Goal: Find specific page/section: Find specific page/section

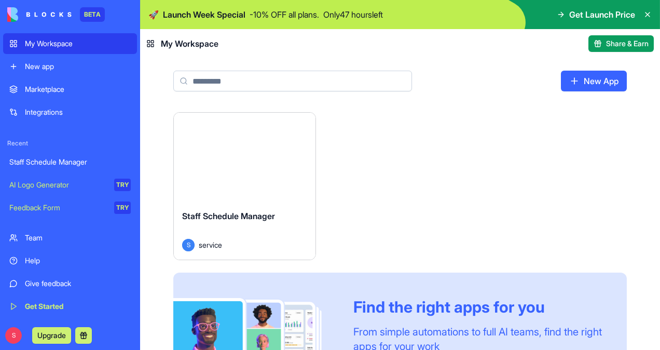
scroll to position [52, 0]
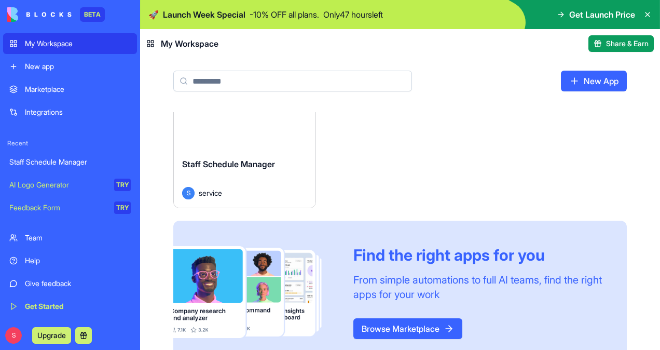
click at [270, 141] on div "Launch" at bounding box center [245, 105] width 142 height 89
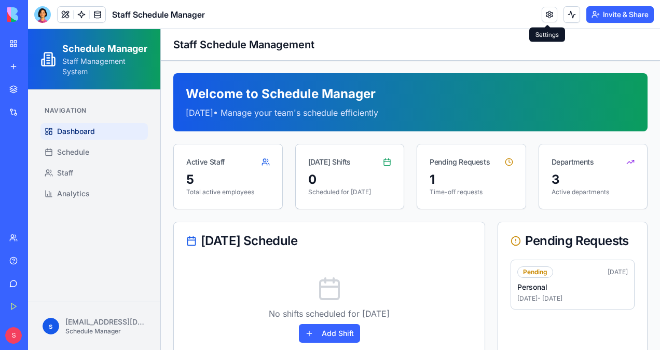
click at [544, 16] on link at bounding box center [550, 15] width 16 height 16
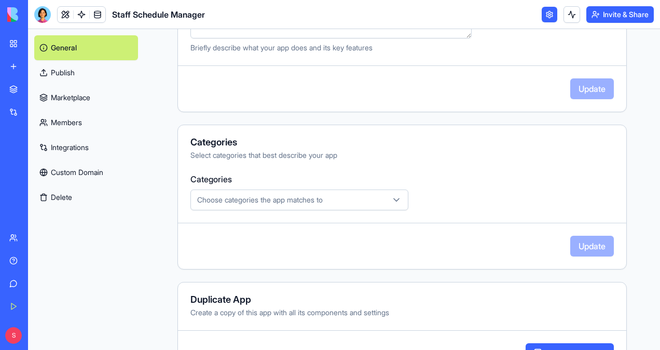
scroll to position [293, 0]
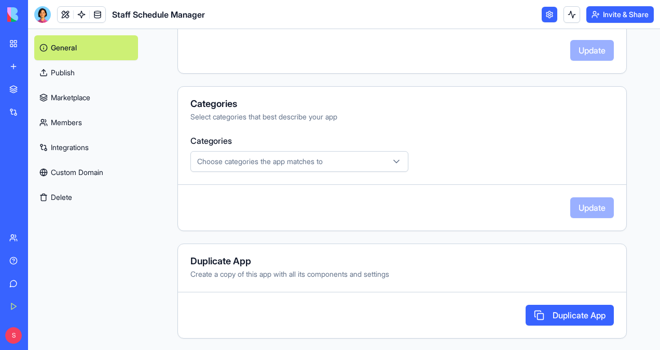
click at [336, 160] on div "Choose categories the app matches to" at bounding box center [299, 161] width 213 height 10
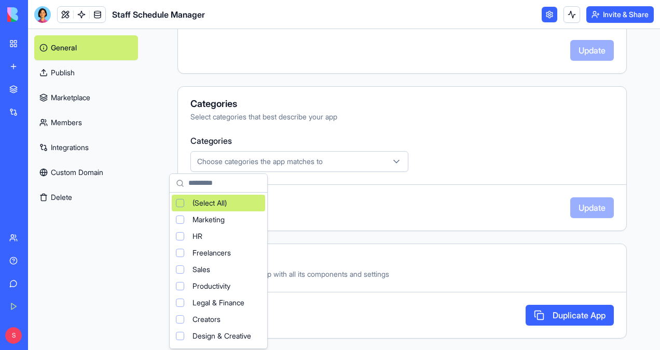
click at [422, 131] on html "**********" at bounding box center [330, 175] width 660 height 350
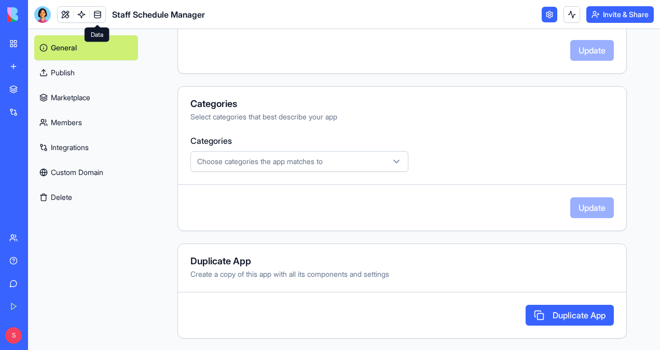
click at [98, 12] on link at bounding box center [98, 15] width 16 height 16
